Goal: Book appointment/travel/reservation

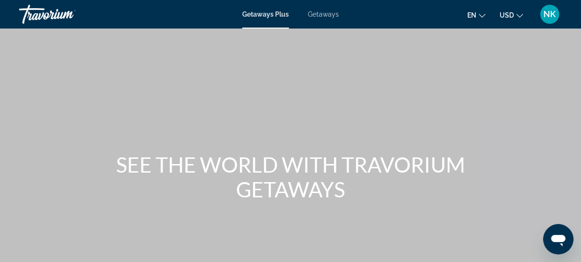
click at [320, 15] on span "Getaways" at bounding box center [323, 14] width 31 height 8
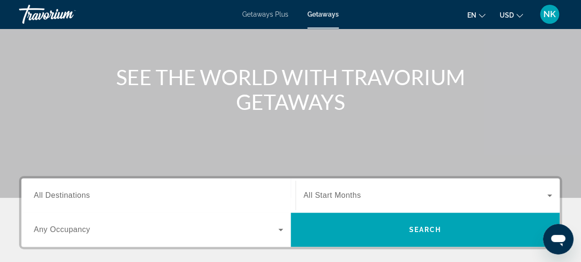
scroll to position [88, 0]
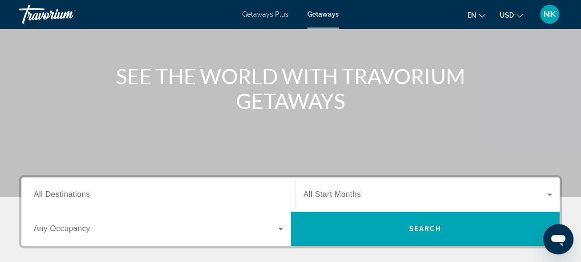
click at [65, 195] on span "All Destinations" at bounding box center [62, 194] width 56 height 8
click at [65, 195] on input "Destination All Destinations" at bounding box center [158, 194] width 249 height 11
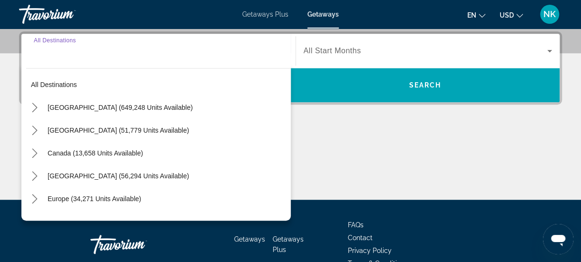
scroll to position [19, 0]
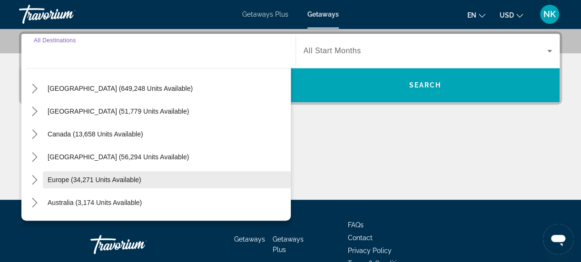
click at [58, 182] on span "Europe (34,271 units available)" at bounding box center [95, 180] width 94 height 8
type input "**********"
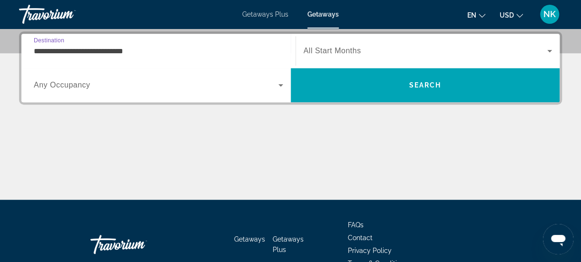
click at [60, 52] on input "**********" at bounding box center [158, 51] width 249 height 11
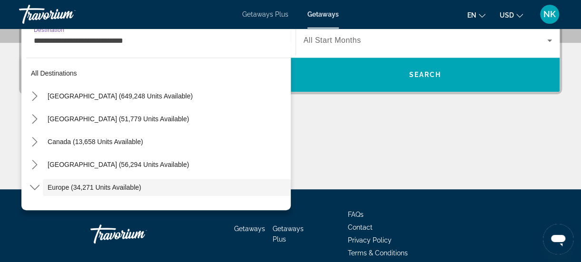
scroll to position [0, 0]
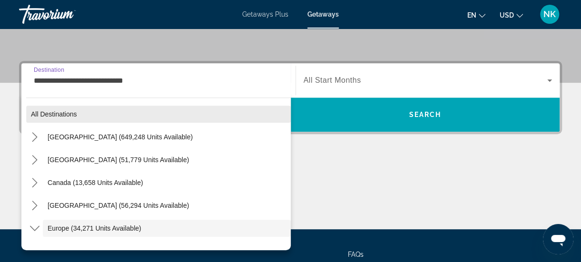
click at [47, 115] on span "All destinations" at bounding box center [54, 114] width 46 height 8
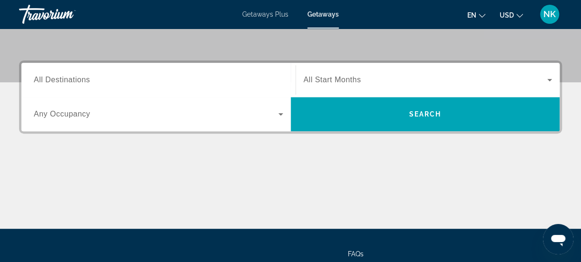
scroll to position [232, 0]
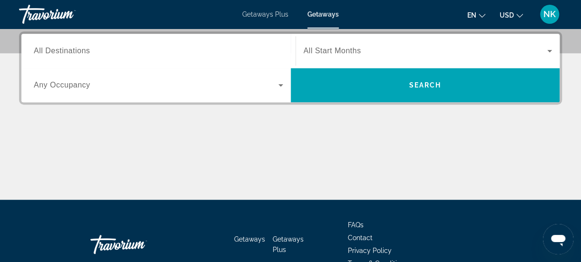
click at [54, 55] on div "Destination All Destinations" at bounding box center [158, 51] width 249 height 27
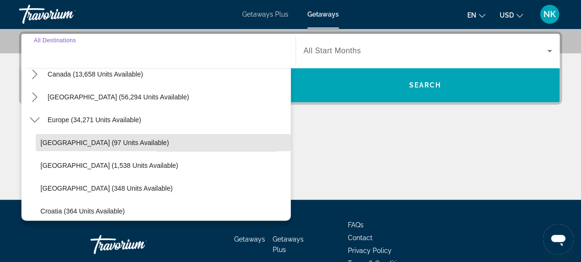
scroll to position [80, 0]
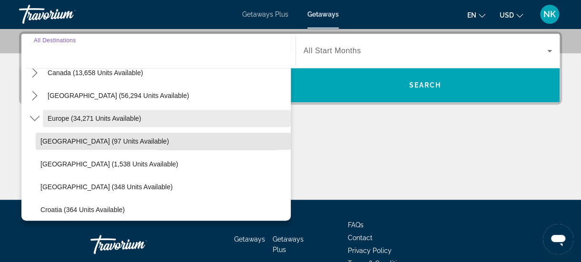
click at [245, 125] on span "Select destination: Europe (34,271 units available)" at bounding box center [167, 118] width 248 height 23
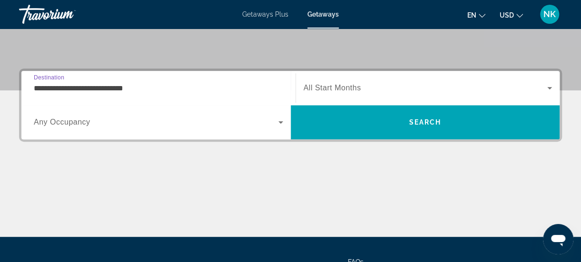
click at [225, 92] on input "**********" at bounding box center [158, 88] width 249 height 11
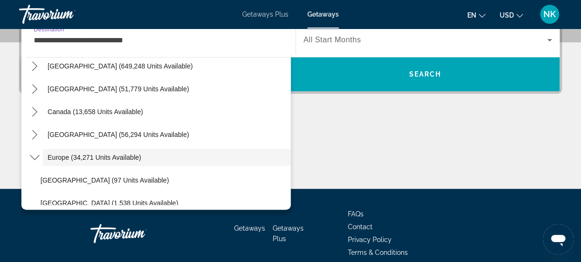
scroll to position [30, 0]
click at [35, 156] on icon "Toggle Europe (34,271 units available) submenu" at bounding box center [35, 158] width 10 height 10
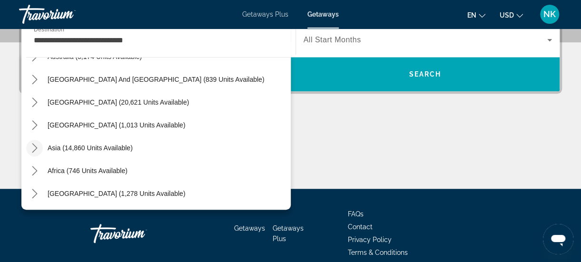
click at [33, 146] on icon "Toggle Asia (14,860 units available) submenu" at bounding box center [35, 148] width 10 height 10
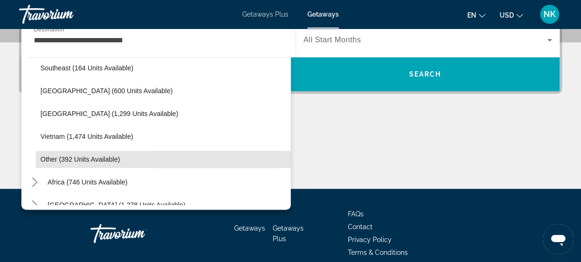
scroll to position [497, 0]
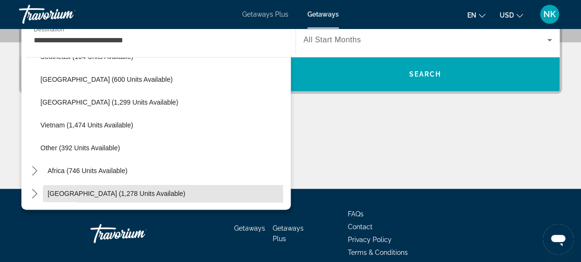
click at [59, 195] on span "[GEOGRAPHIC_DATA] (1,278 units available)" at bounding box center [116, 194] width 137 height 8
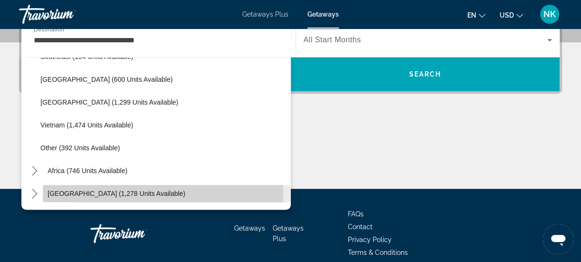
scroll to position [232, 0]
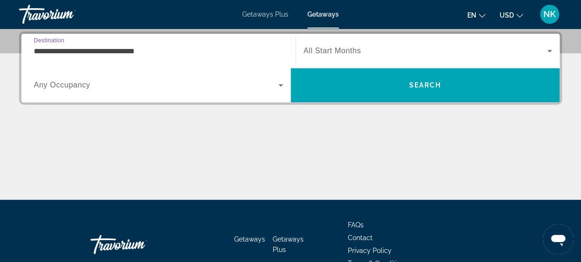
click at [45, 50] on input "**********" at bounding box center [158, 51] width 249 height 11
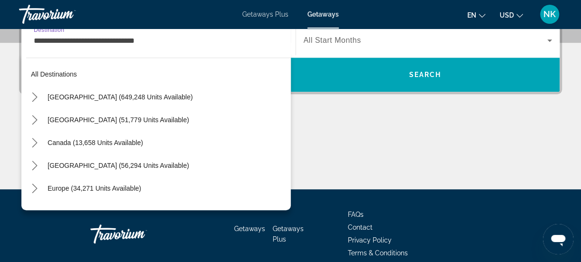
scroll to position [559, 0]
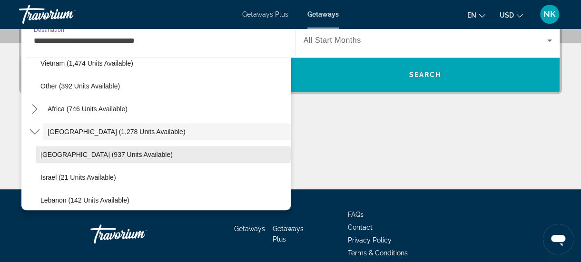
click at [54, 157] on span "[GEOGRAPHIC_DATA] (937 units available)" at bounding box center [106, 155] width 132 height 8
type input "**********"
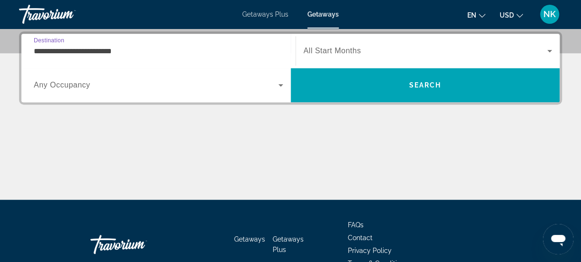
click at [72, 50] on input "**********" at bounding box center [158, 51] width 249 height 11
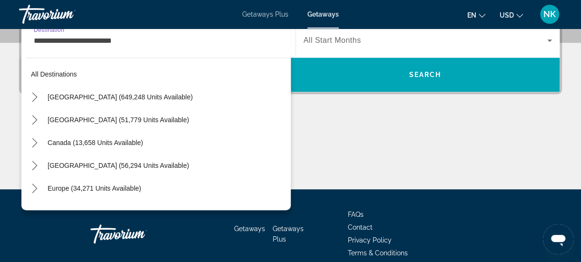
scroll to position [582, 0]
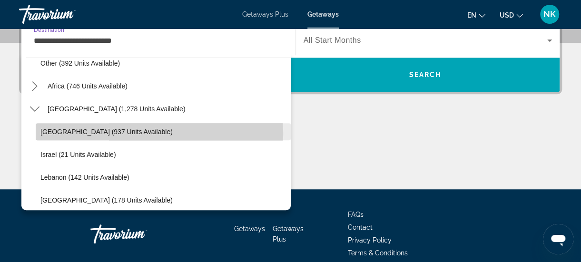
click at [74, 133] on span "[GEOGRAPHIC_DATA] (937 units available)" at bounding box center [106, 132] width 132 height 8
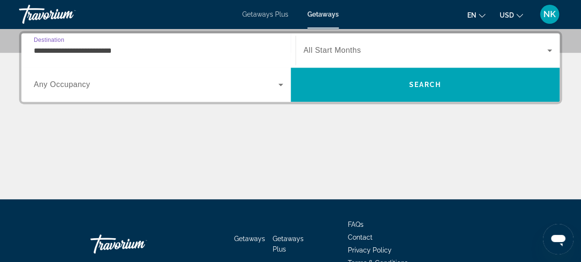
scroll to position [232, 0]
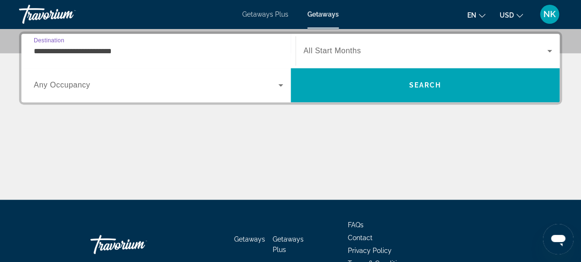
click at [550, 51] on icon "Search widget" at bounding box center [549, 51] width 5 height 2
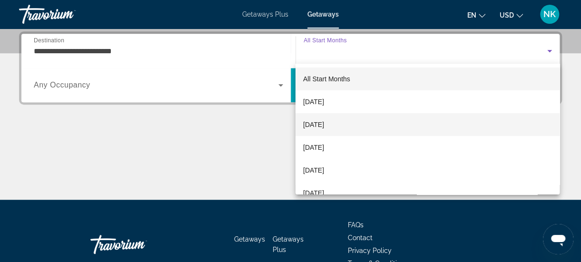
click at [324, 124] on span "[DATE]" at bounding box center [313, 124] width 21 height 11
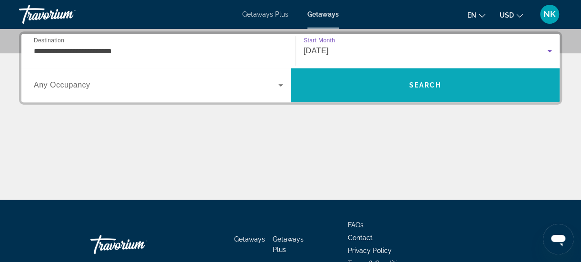
click at [432, 84] on span "Search" at bounding box center [425, 85] width 32 height 8
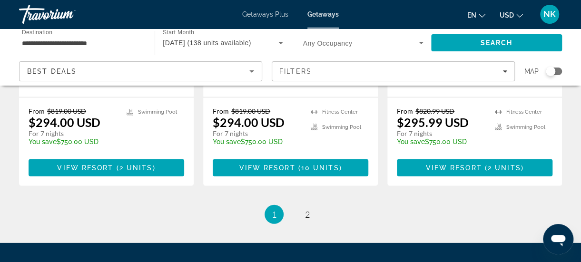
scroll to position [1264, 0]
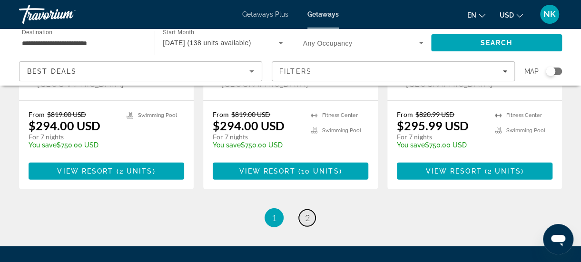
click at [305, 213] on span "2" at bounding box center [307, 218] width 5 height 10
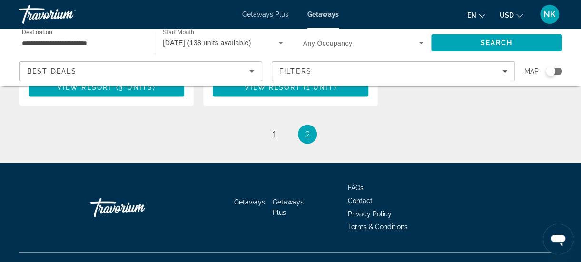
scroll to position [672, 0]
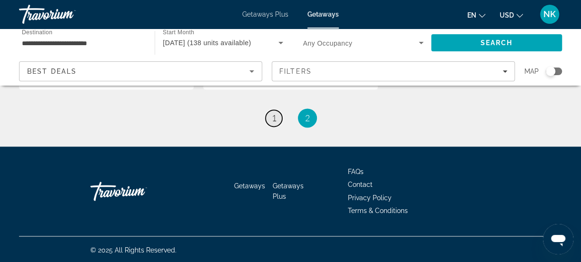
click at [277, 115] on link "page 1" at bounding box center [273, 118] width 17 height 17
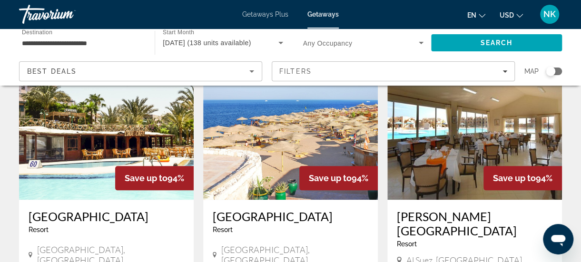
scroll to position [404, 0]
